Goal: Task Accomplishment & Management: Use online tool/utility

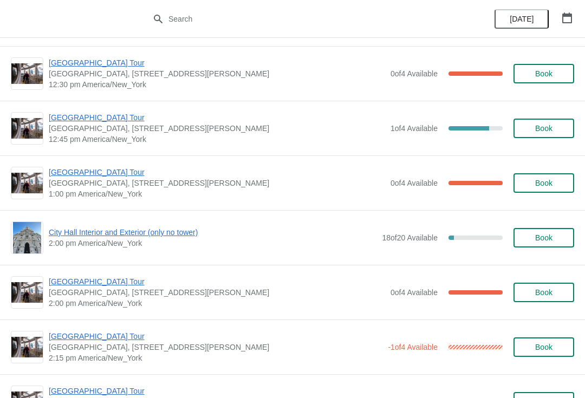
scroll to position [655, 0]
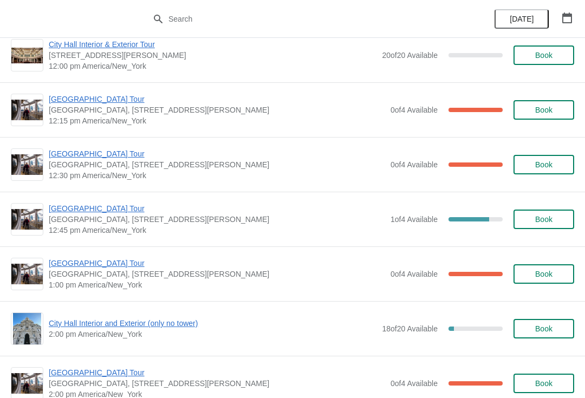
scroll to position [565, 0]
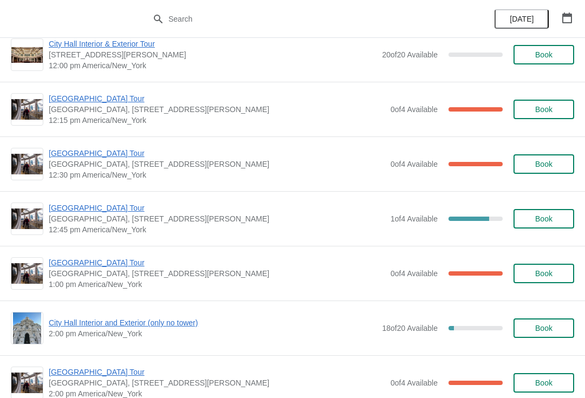
click at [540, 218] on span "Book" at bounding box center [543, 219] width 17 height 9
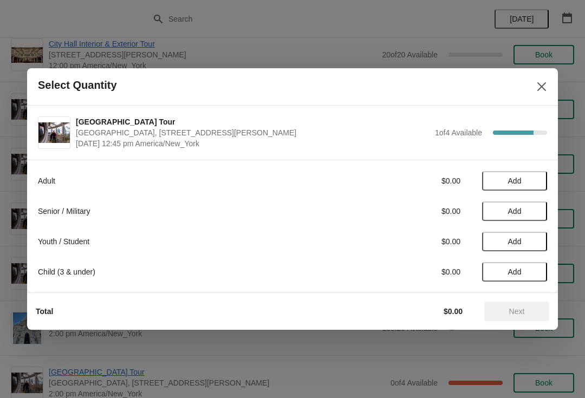
click at [523, 177] on span "Add" at bounding box center [515, 181] width 46 height 9
click at [514, 239] on span "Add" at bounding box center [515, 241] width 14 height 9
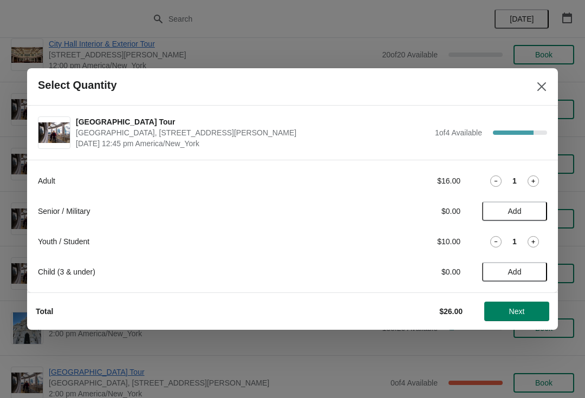
click at [519, 308] on span "Next" at bounding box center [517, 311] width 16 height 9
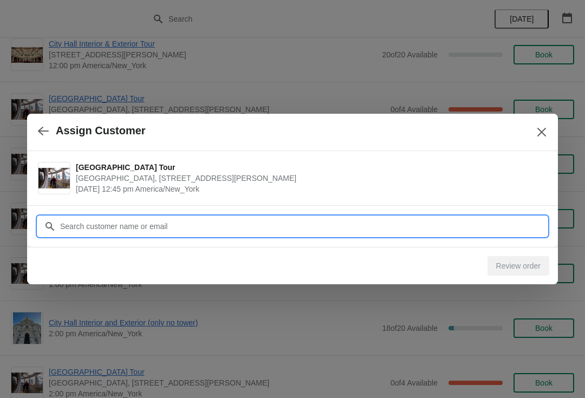
click at [72, 219] on input "Customer" at bounding box center [304, 227] width 488 height 20
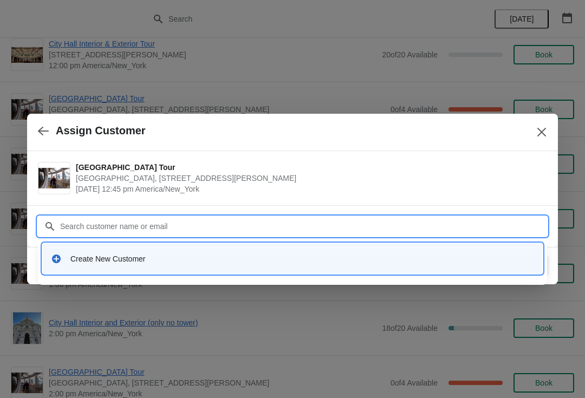
type input "S"
click at [456, 263] on div "Create New Customer" at bounding box center [302, 259] width 464 height 11
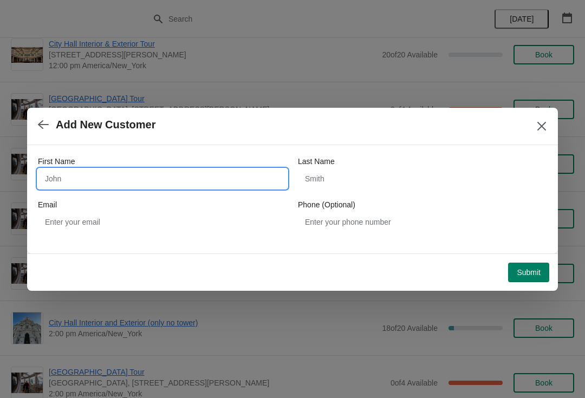
click at [53, 179] on input "First Name" at bounding box center [162, 179] width 249 height 20
type input "[PERSON_NAME]"
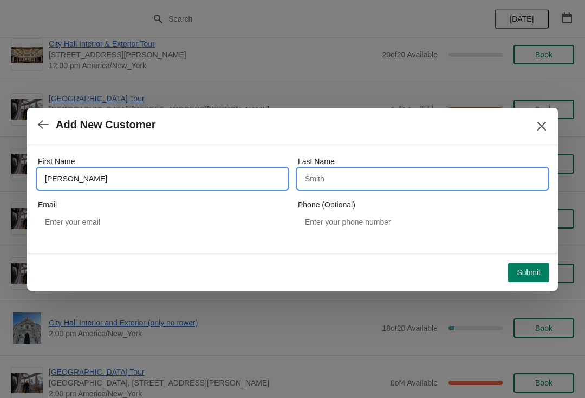
click at [325, 176] on input "Last Name" at bounding box center [422, 179] width 249 height 20
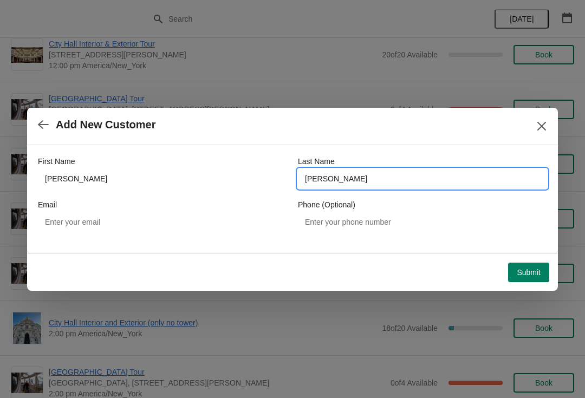
type input "[PERSON_NAME]"
click at [530, 271] on span "Submit" at bounding box center [529, 272] width 24 height 9
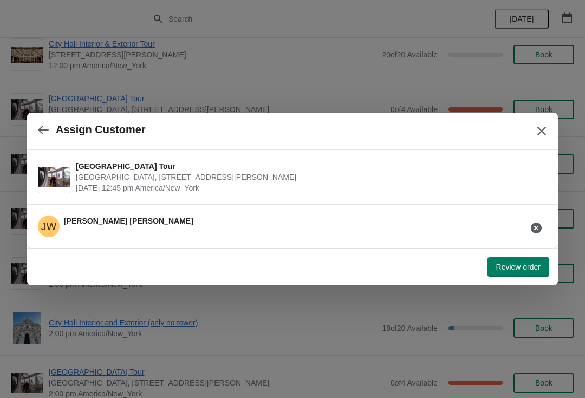
click at [519, 268] on span "Review order" at bounding box center [518, 267] width 44 height 9
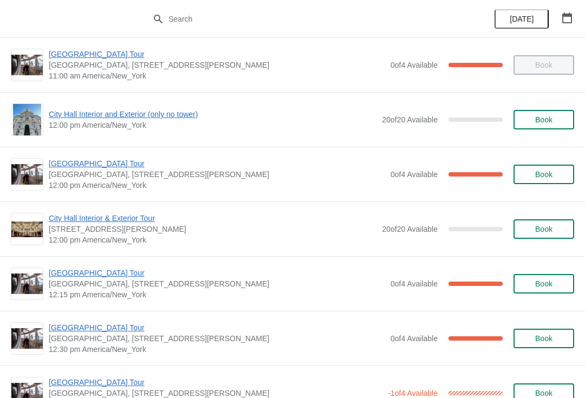
scroll to position [456, 0]
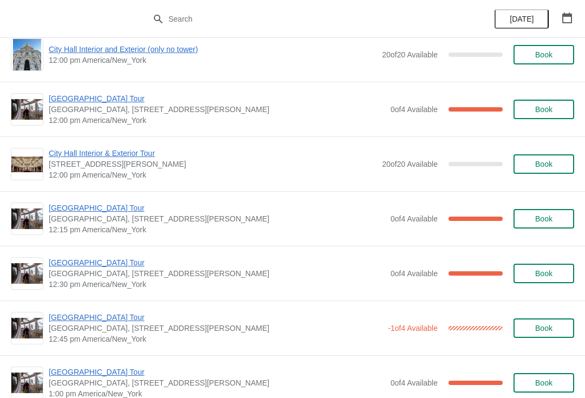
click at [99, 226] on span "12:15 pm America/New_York" at bounding box center [217, 229] width 337 height 11
click at [49, 214] on span "[GEOGRAPHIC_DATA], [STREET_ADDRESS][PERSON_NAME]" at bounding box center [217, 219] width 337 height 11
click at [77, 212] on span "[GEOGRAPHIC_DATA] Tour" at bounding box center [217, 208] width 337 height 11
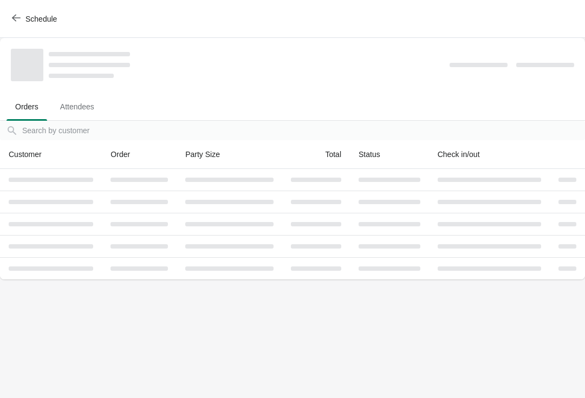
scroll to position [0, 0]
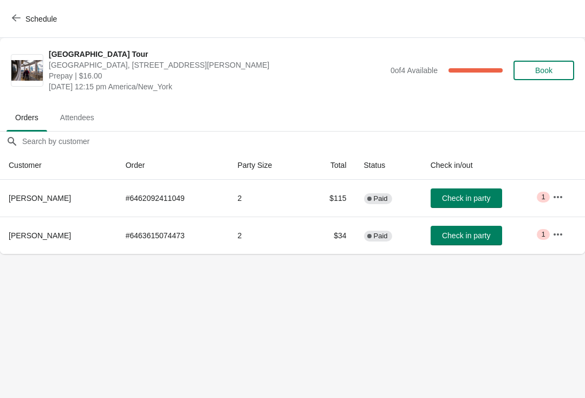
click at [462, 240] on span "Check in party" at bounding box center [466, 235] width 48 height 9
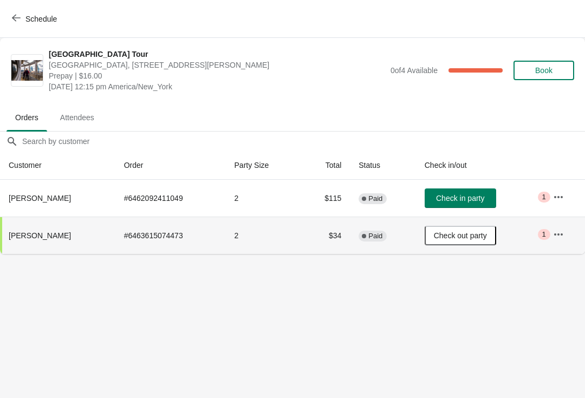
click at [25, 15] on span "Schedule" at bounding box center [40, 19] width 31 height 9
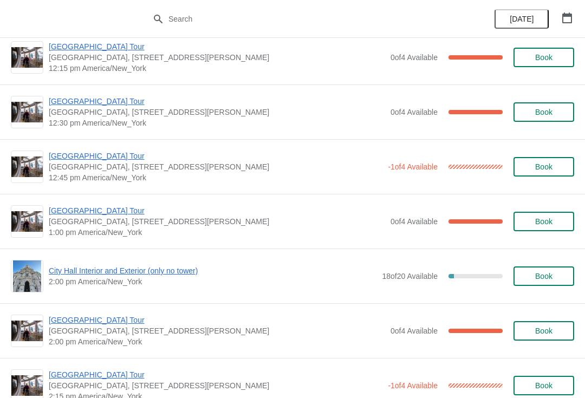
scroll to position [618, 0]
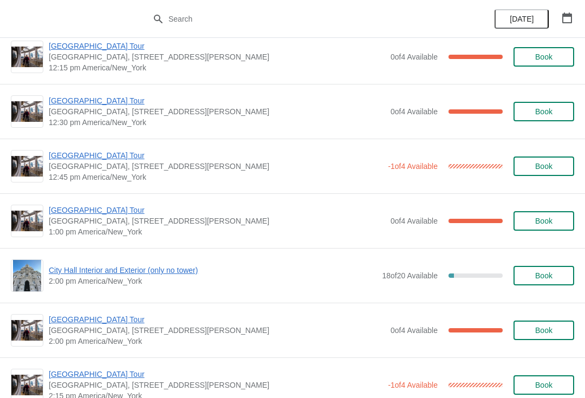
click at [30, 117] on img at bounding box center [26, 111] width 31 height 21
click at [81, 106] on span "[GEOGRAPHIC_DATA] Tour" at bounding box center [217, 100] width 337 height 11
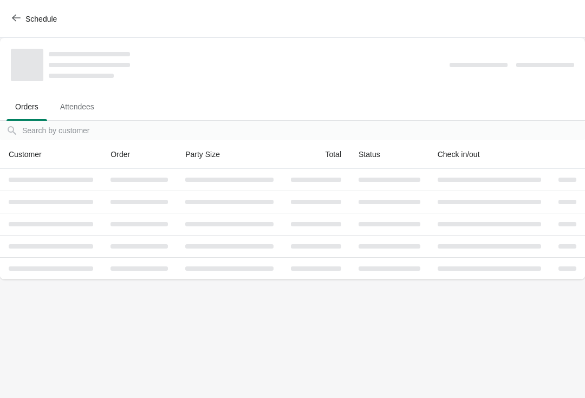
scroll to position [0, 0]
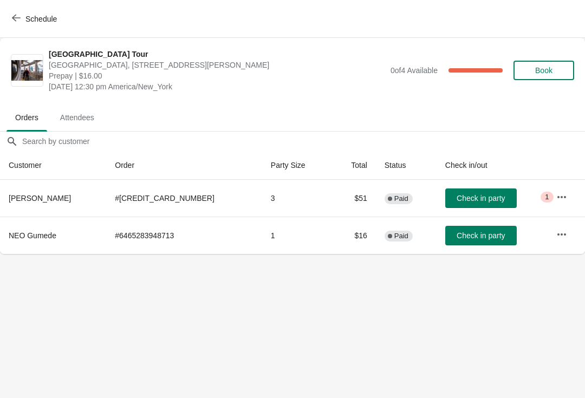
click at [460, 239] on span "Check in party" at bounding box center [481, 235] width 48 height 9
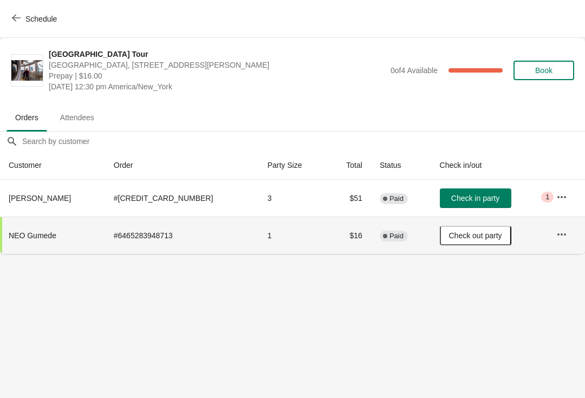
click at [53, 15] on span "Schedule" at bounding box center [40, 19] width 31 height 9
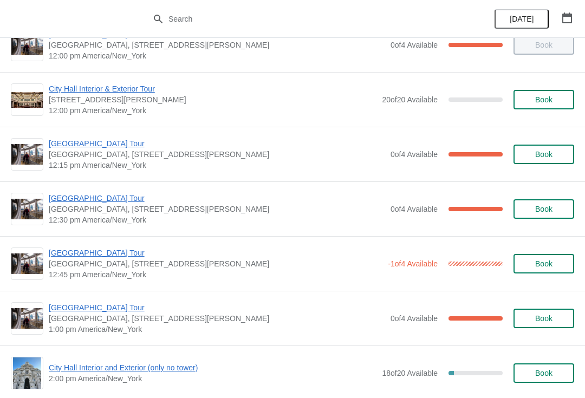
scroll to position [522, 0]
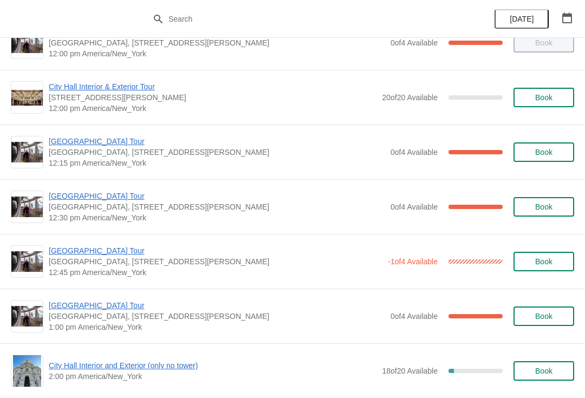
click at [79, 196] on span "[GEOGRAPHIC_DATA] Tour" at bounding box center [217, 196] width 337 height 11
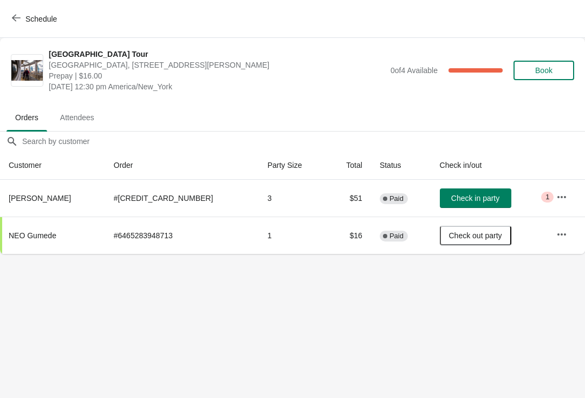
scroll to position [0, 0]
click at [462, 196] on span "Check in party" at bounding box center [475, 198] width 48 height 9
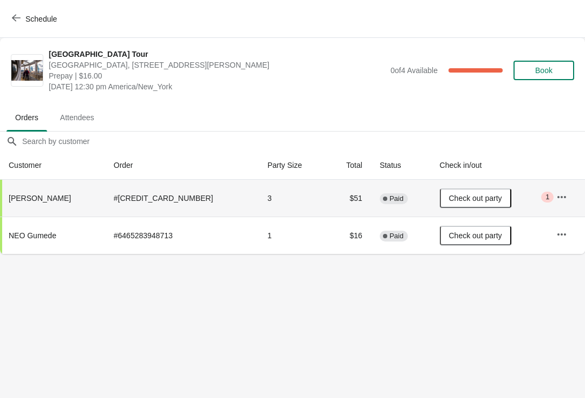
click at [25, 21] on span "Schedule" at bounding box center [35, 19] width 43 height 10
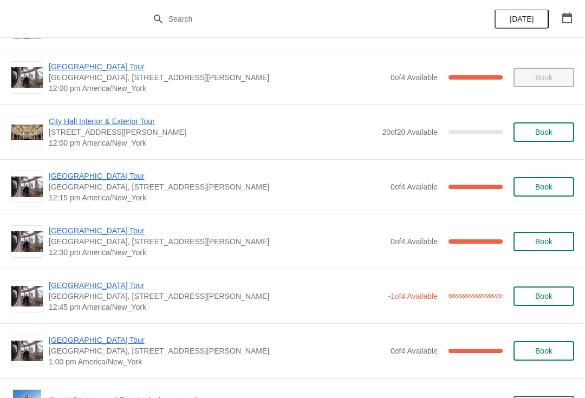
scroll to position [488, 0]
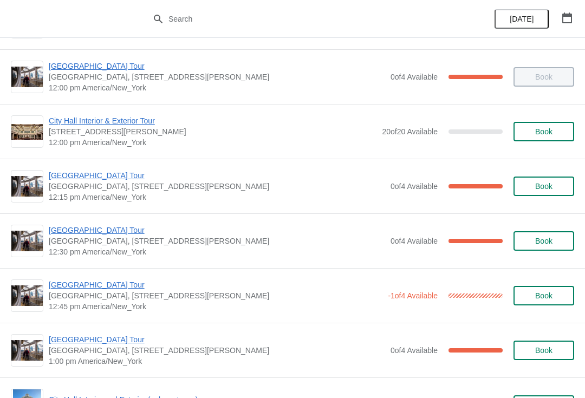
click at [71, 172] on span "[GEOGRAPHIC_DATA] Tour" at bounding box center [217, 175] width 337 height 11
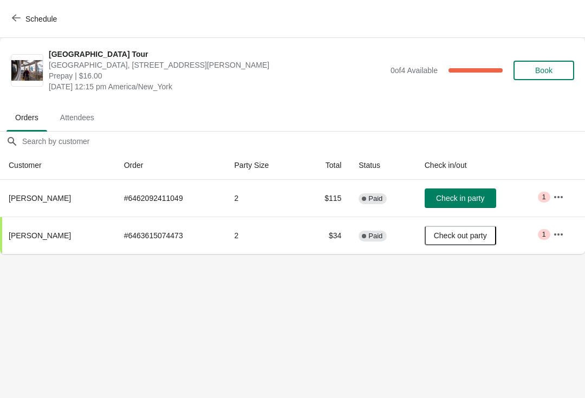
scroll to position [0, 0]
click at [21, 14] on span "Schedule" at bounding box center [35, 19] width 43 height 10
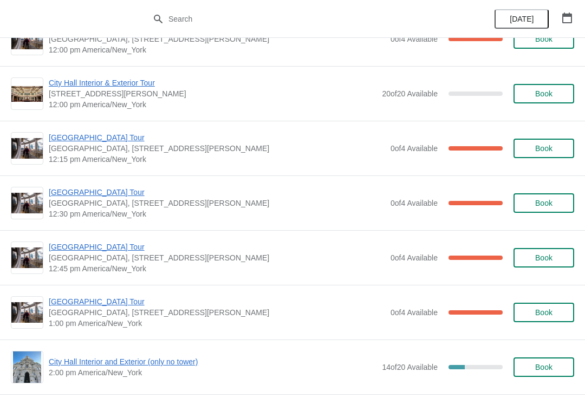
scroll to position [2730, 0]
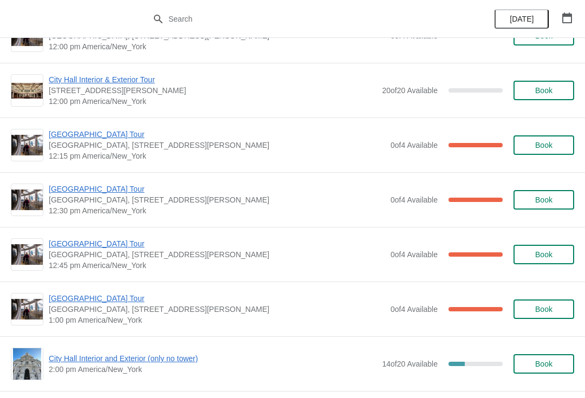
click at [79, 241] on span "[GEOGRAPHIC_DATA] Tour" at bounding box center [217, 243] width 337 height 11
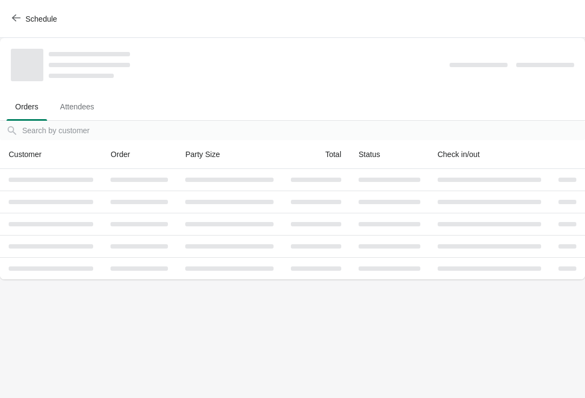
scroll to position [0, 0]
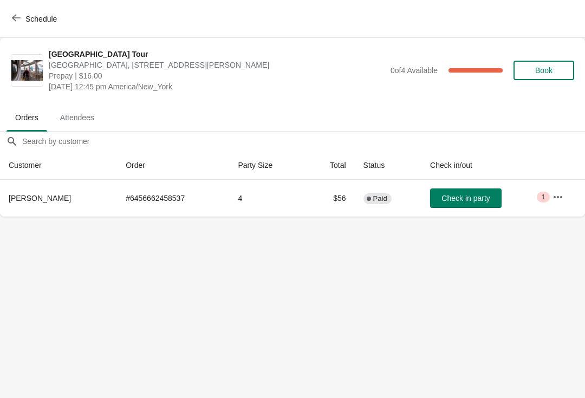
click at [28, 17] on span "Schedule" at bounding box center [40, 19] width 31 height 9
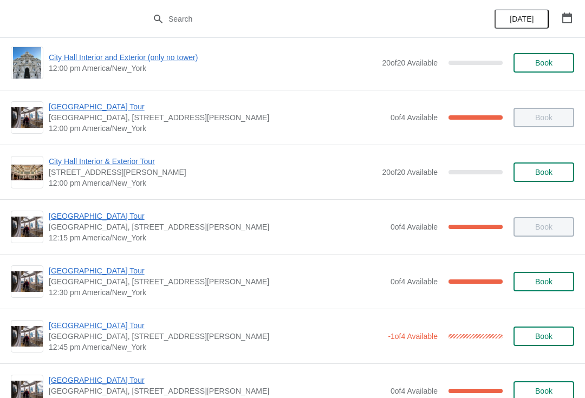
scroll to position [458, 0]
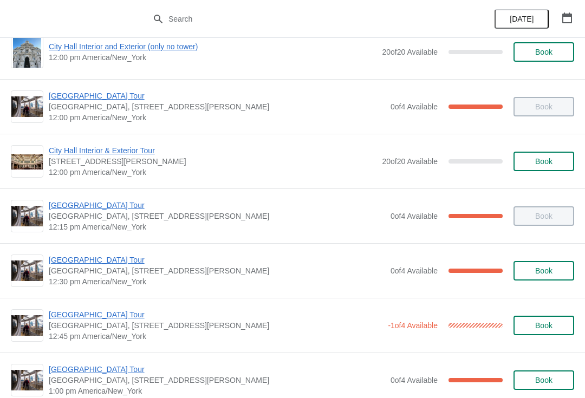
click at [62, 262] on span "[GEOGRAPHIC_DATA] Tour" at bounding box center [217, 260] width 337 height 11
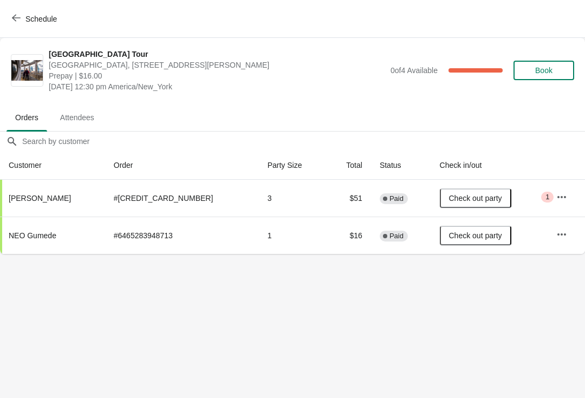
scroll to position [0, 0]
click at [20, 17] on icon "button" at bounding box center [16, 18] width 9 height 9
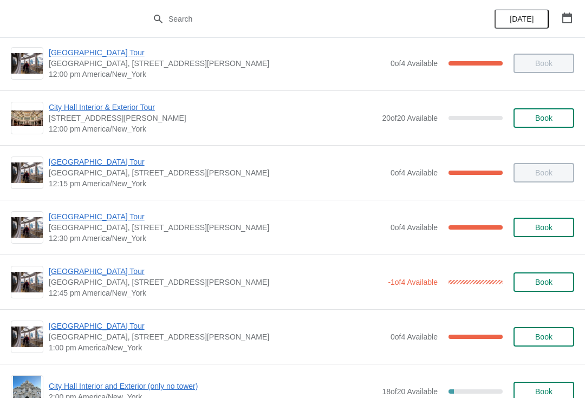
scroll to position [505, 0]
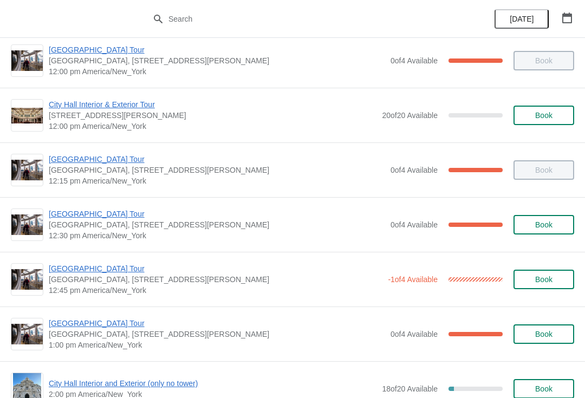
click at [77, 271] on span "[GEOGRAPHIC_DATA] Tour" at bounding box center [216, 268] width 334 height 11
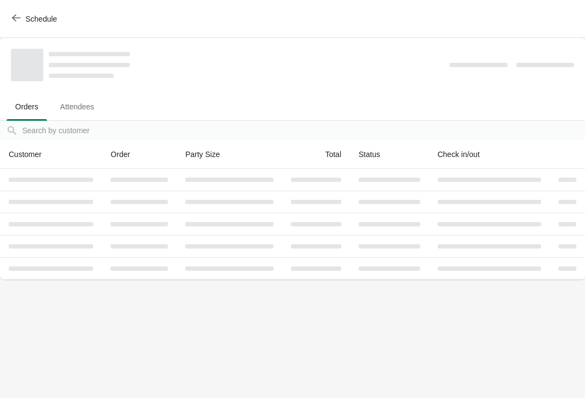
scroll to position [0, 0]
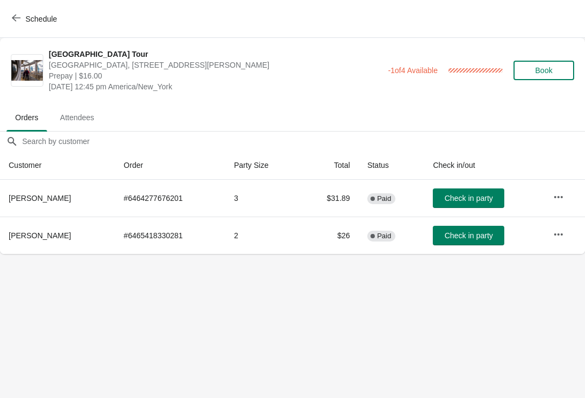
click at [447, 202] on span "Check in party" at bounding box center [469, 198] width 48 height 9
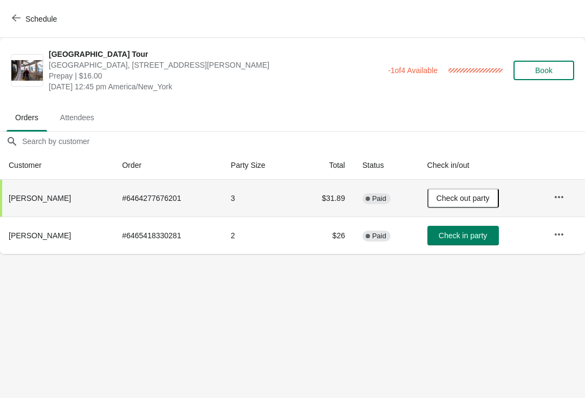
click at [21, 16] on span "Schedule" at bounding box center [35, 19] width 43 height 10
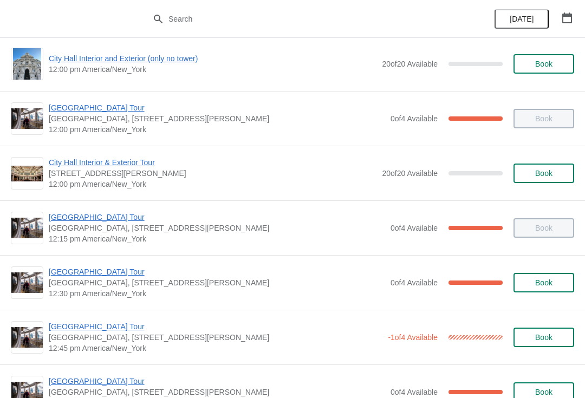
scroll to position [447, 0]
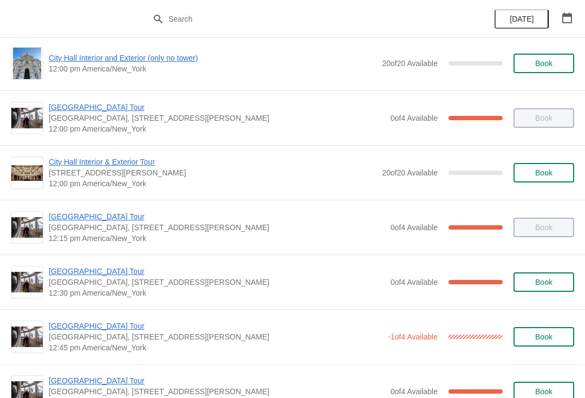
click at [104, 274] on span "[GEOGRAPHIC_DATA] Tour" at bounding box center [217, 271] width 337 height 11
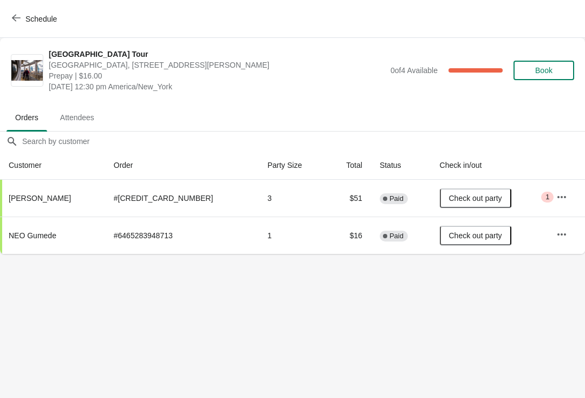
scroll to position [0, 0]
click at [20, 25] on button "Schedule" at bounding box center [35, 19] width 60 height 20
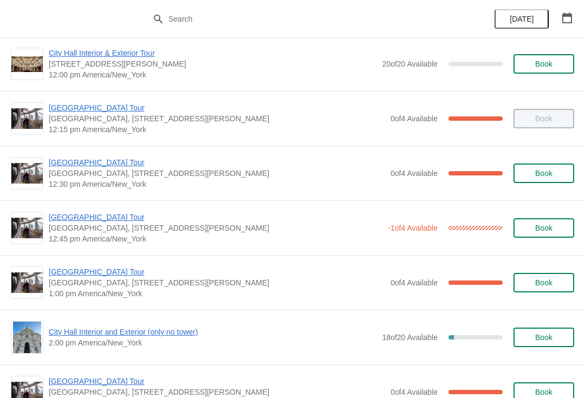
scroll to position [555, 0]
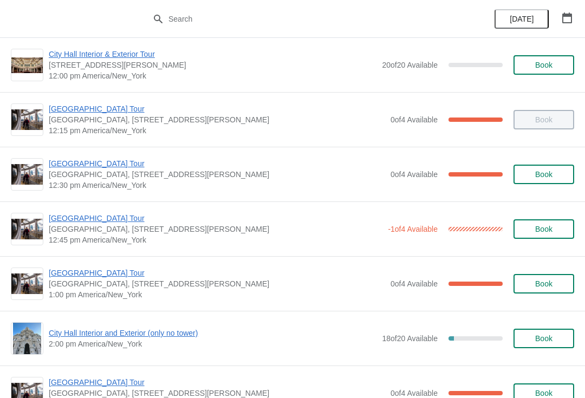
click at [115, 215] on span "[GEOGRAPHIC_DATA] Tour" at bounding box center [216, 218] width 334 height 11
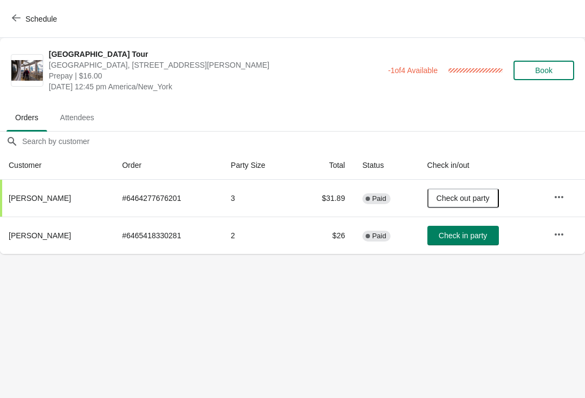
click at [17, 17] on icon "button" at bounding box center [16, 18] width 9 height 9
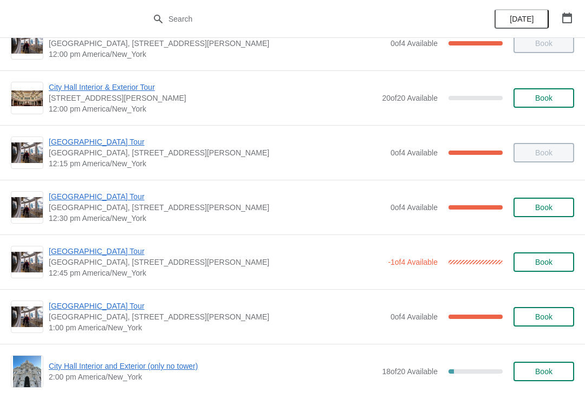
scroll to position [517, 0]
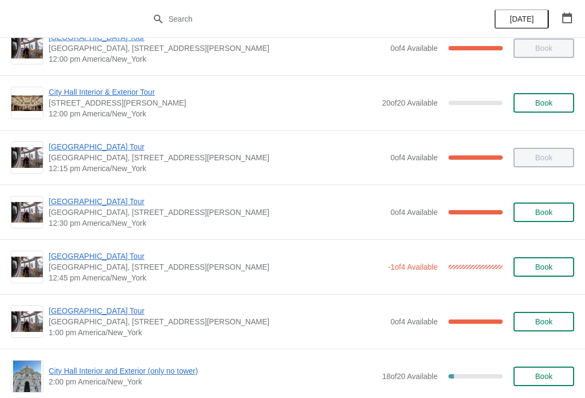
click at [107, 309] on span "[GEOGRAPHIC_DATA] Tour" at bounding box center [217, 311] width 337 height 11
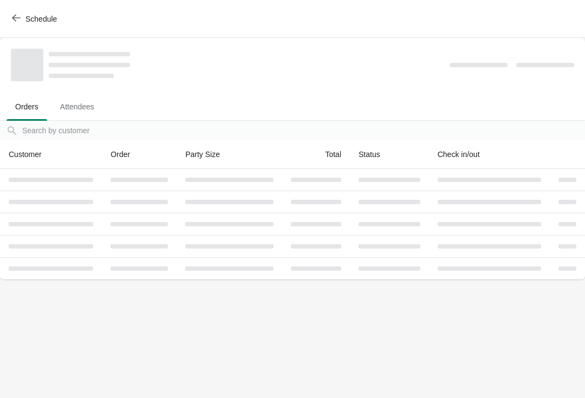
scroll to position [0, 0]
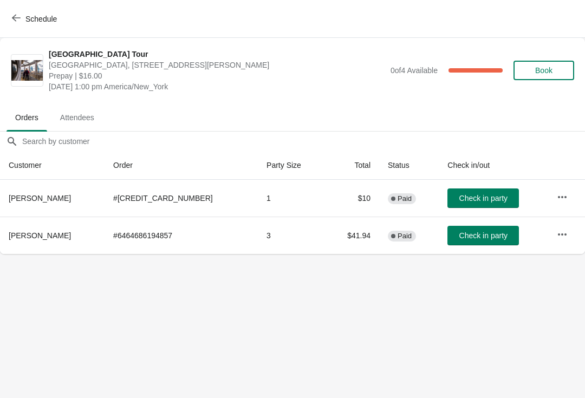
click at [18, 22] on icon "button" at bounding box center [16, 18] width 9 height 9
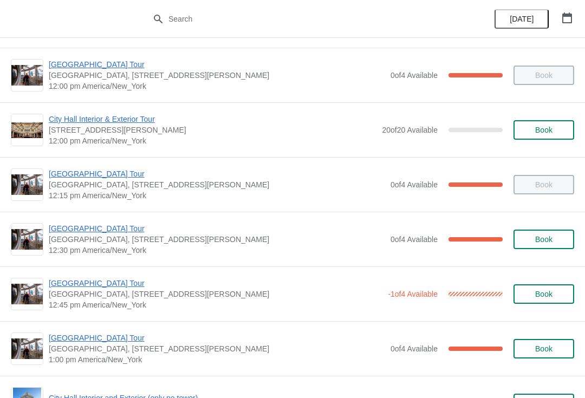
scroll to position [498, 0]
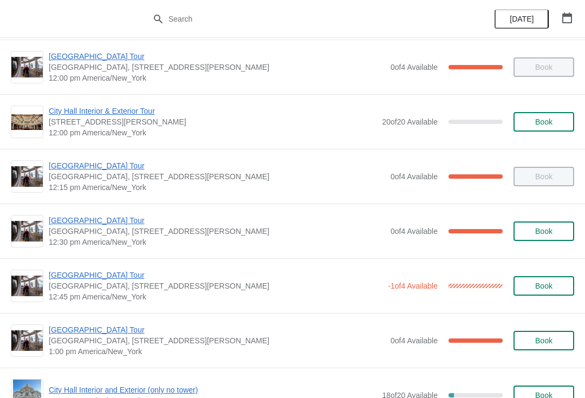
click at [67, 271] on span "[GEOGRAPHIC_DATA] Tour" at bounding box center [216, 275] width 334 height 11
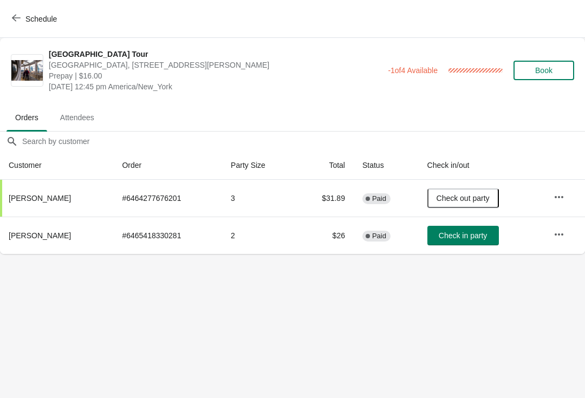
click at [15, 20] on icon "button" at bounding box center [16, 18] width 9 height 7
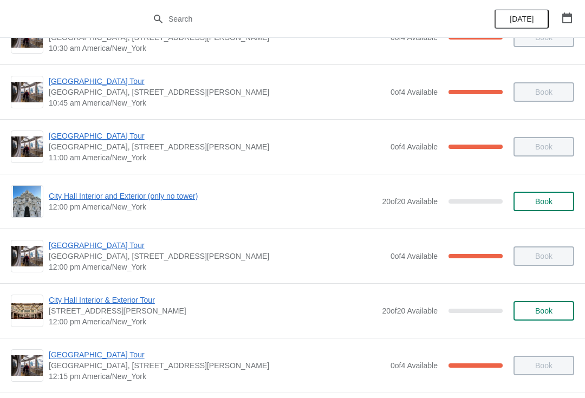
scroll to position [309, 0]
click at [192, 192] on span "City Hall Interior and Exterior (only no tower)" at bounding box center [213, 195] width 328 height 11
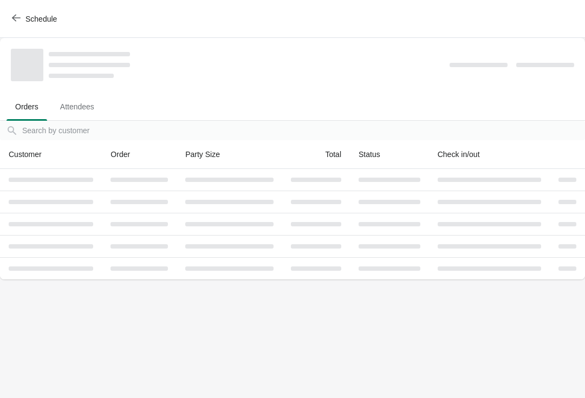
scroll to position [0, 0]
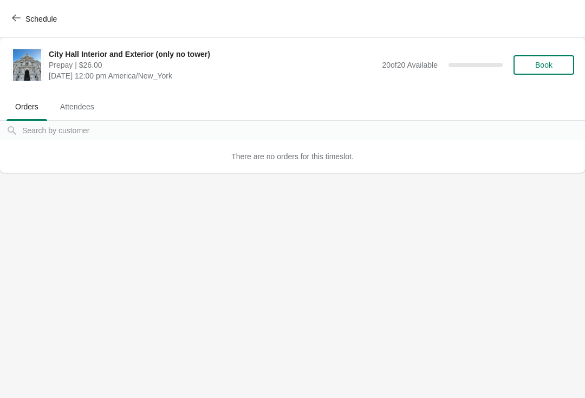
click at [9, 28] on button "Schedule" at bounding box center [35, 19] width 60 height 20
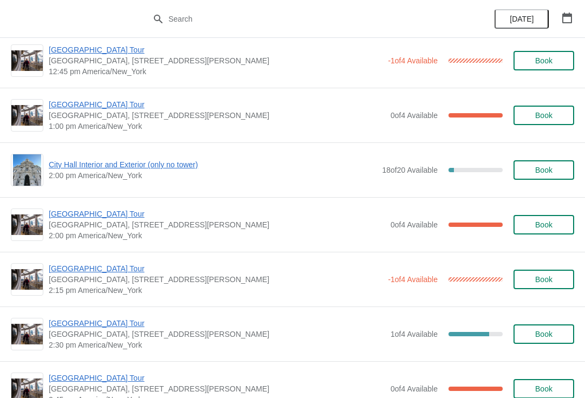
scroll to position [722, 0]
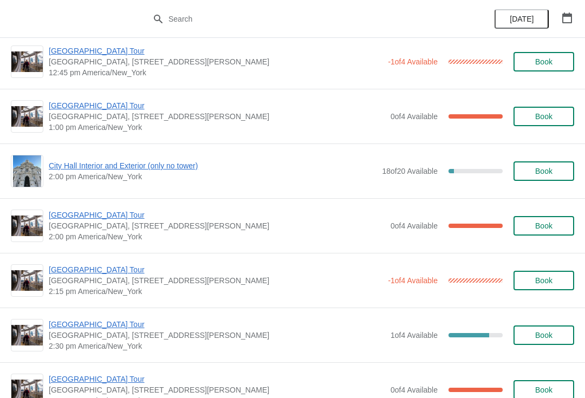
click at [132, 166] on span "City Hall Interior and Exterior (only no tower)" at bounding box center [213, 165] width 328 height 11
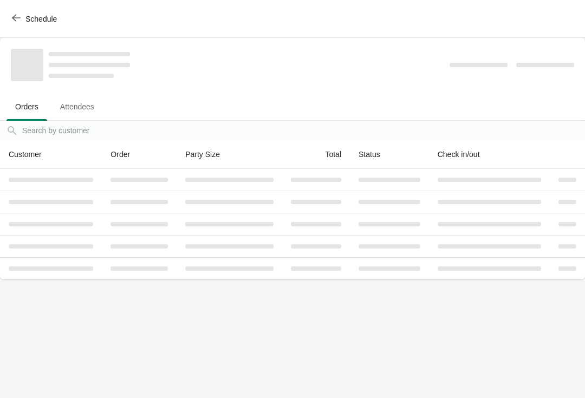
scroll to position [0, 0]
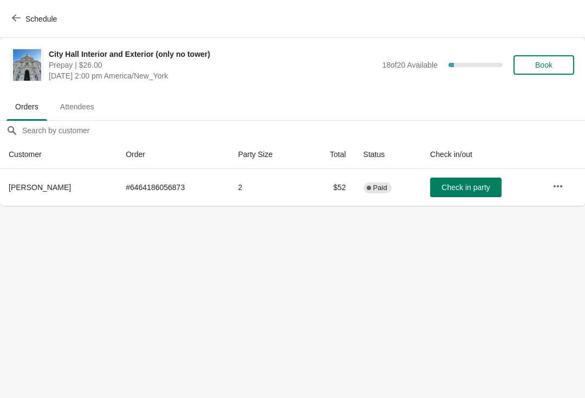
click at [20, 15] on icon "button" at bounding box center [16, 18] width 9 height 9
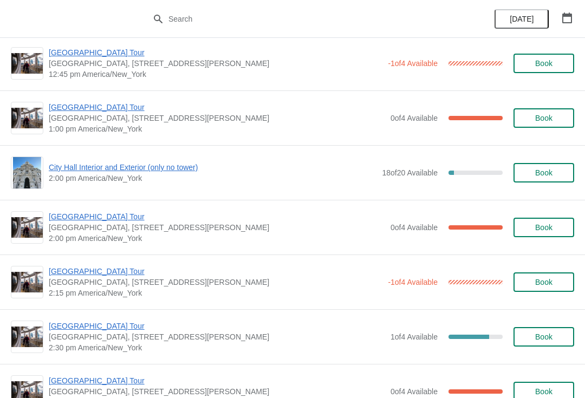
scroll to position [680, 0]
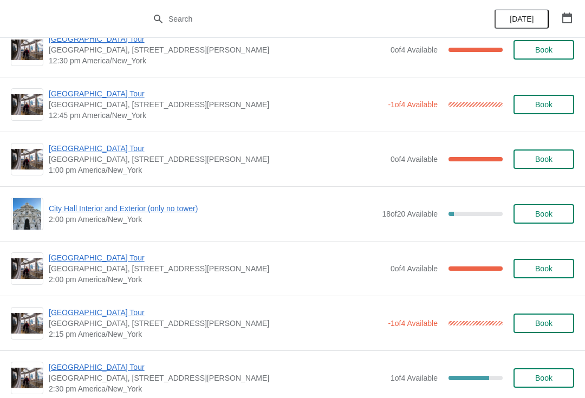
click at [58, 153] on span "[GEOGRAPHIC_DATA] Tour" at bounding box center [217, 148] width 337 height 11
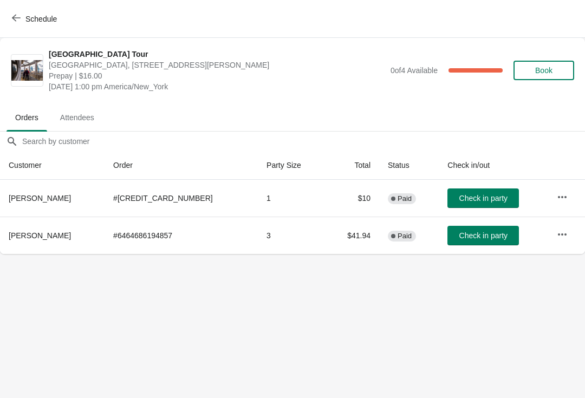
scroll to position [0, 0]
click at [473, 201] on span "Check in party" at bounding box center [484, 198] width 48 height 9
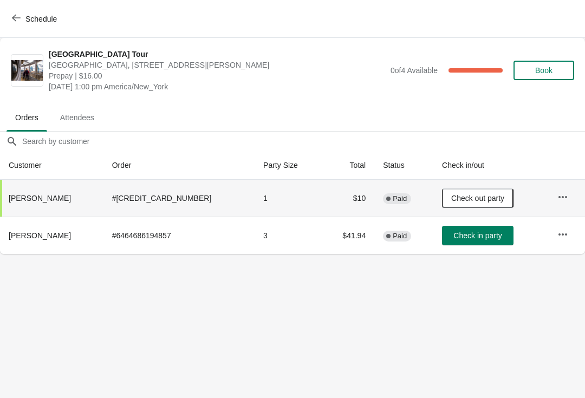
click at [19, 21] on icon "button" at bounding box center [16, 18] width 9 height 9
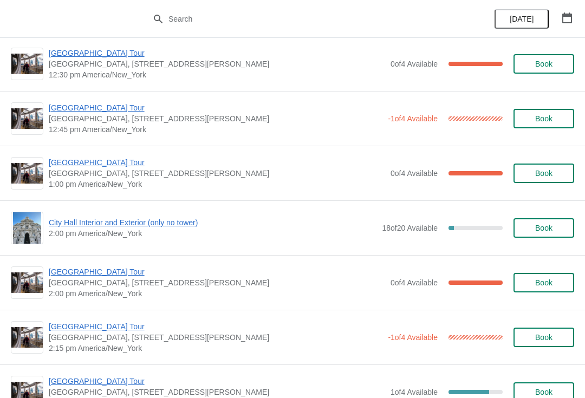
scroll to position [664, 0]
